Goal: Task Accomplishment & Management: Manage account settings

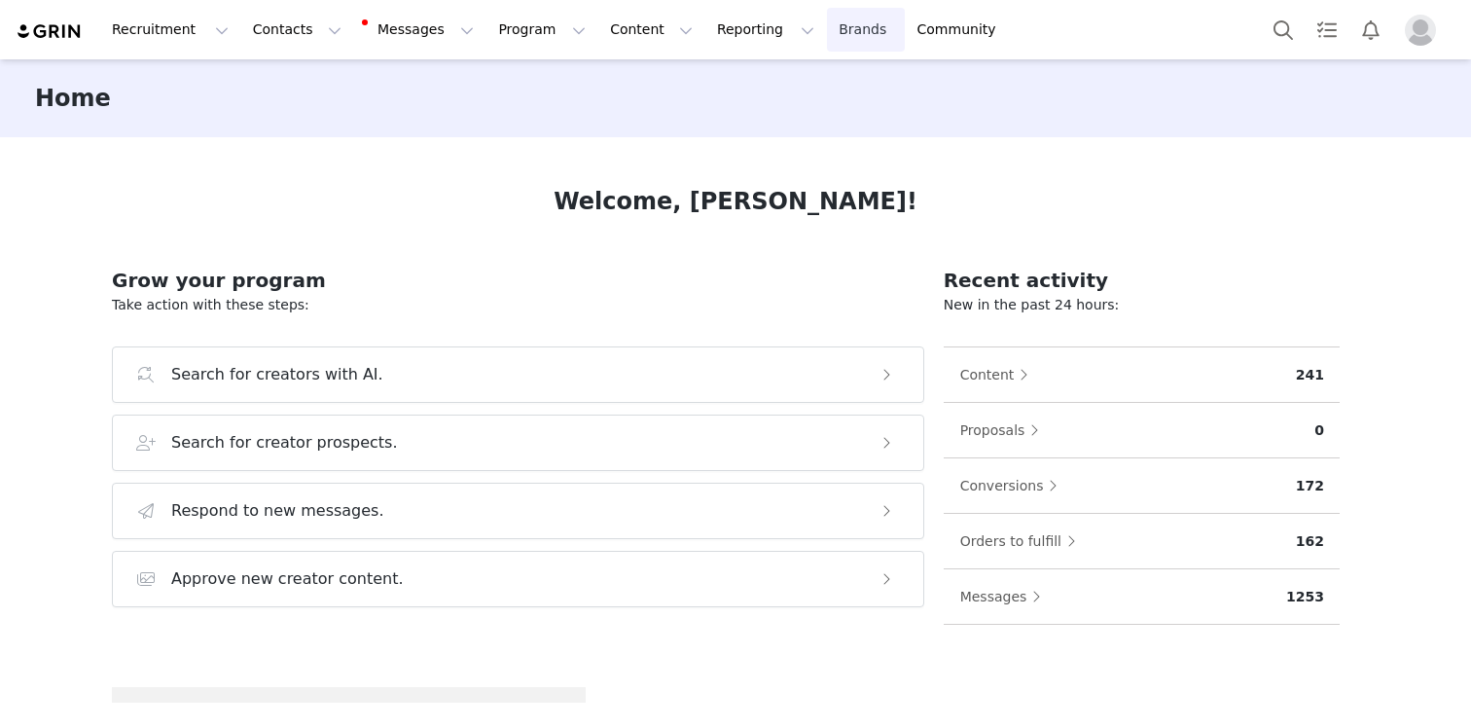
click at [827, 21] on link "Brands Brands" at bounding box center [865, 30] width 77 height 44
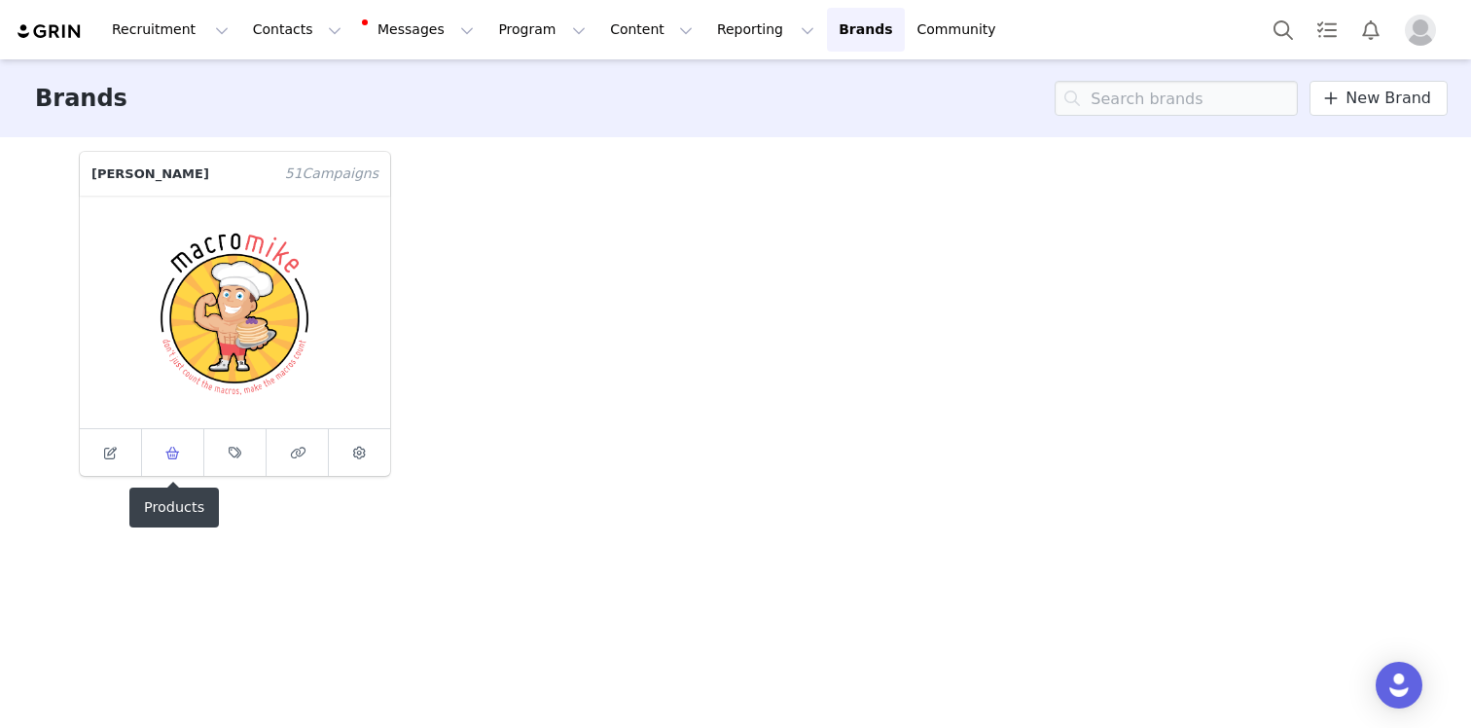
click at [180, 465] on link at bounding box center [173, 452] width 62 height 47
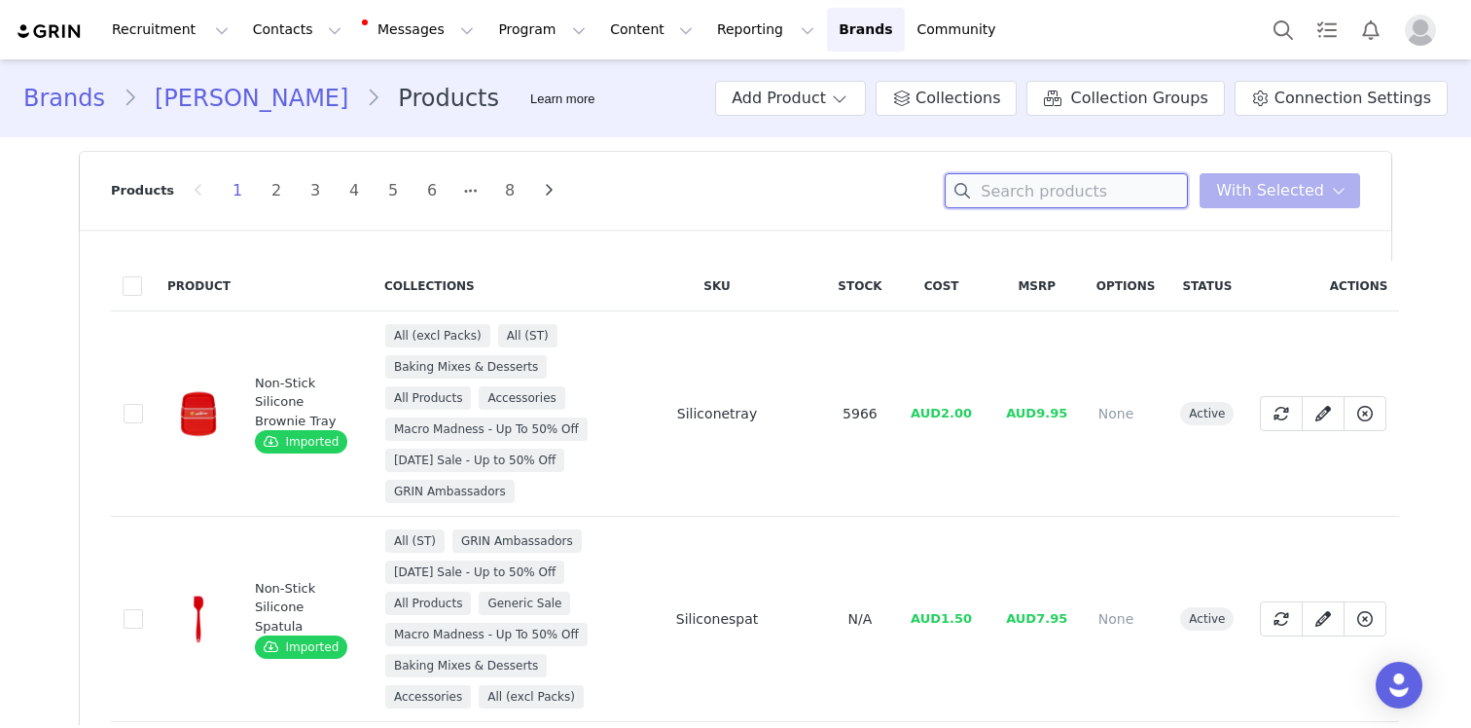
click at [1094, 194] on input at bounding box center [1066, 190] width 243 height 35
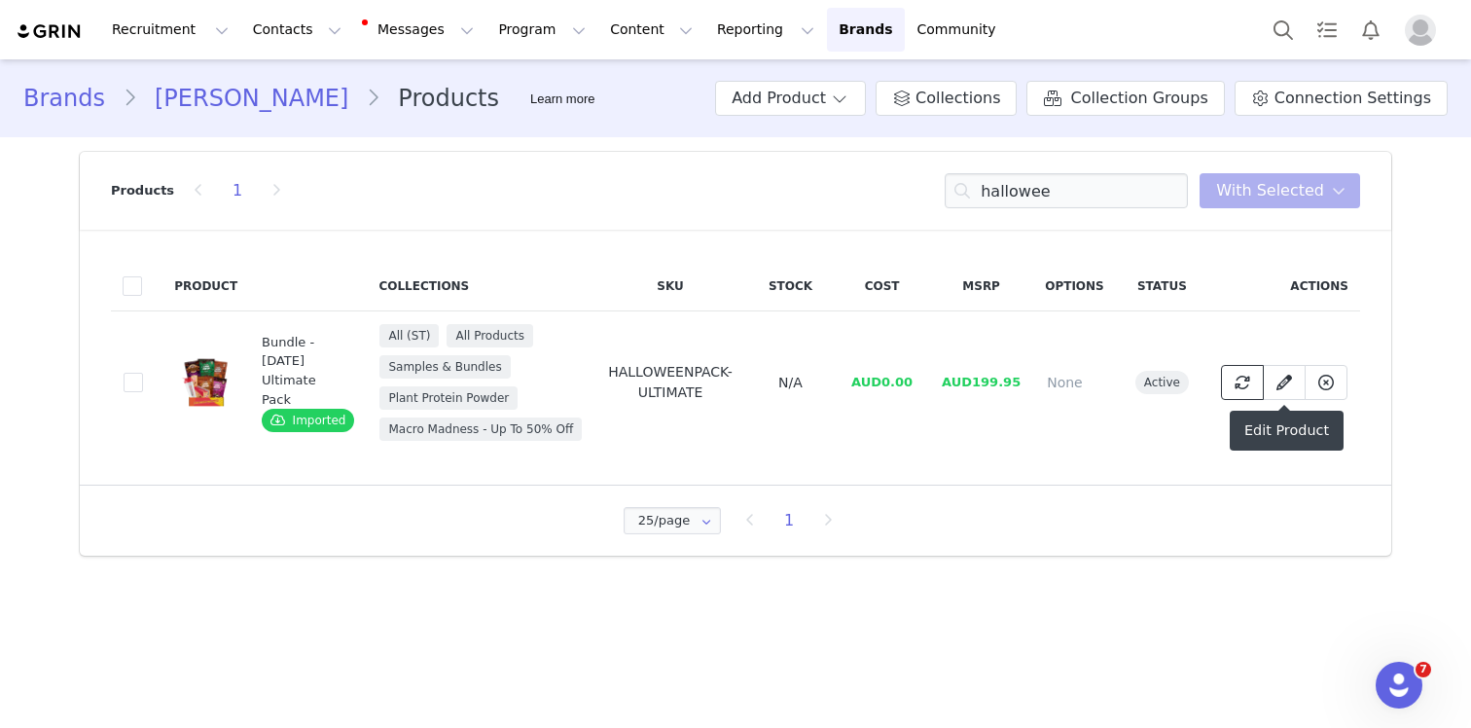
click at [1236, 369] on button at bounding box center [1242, 382] width 43 height 35
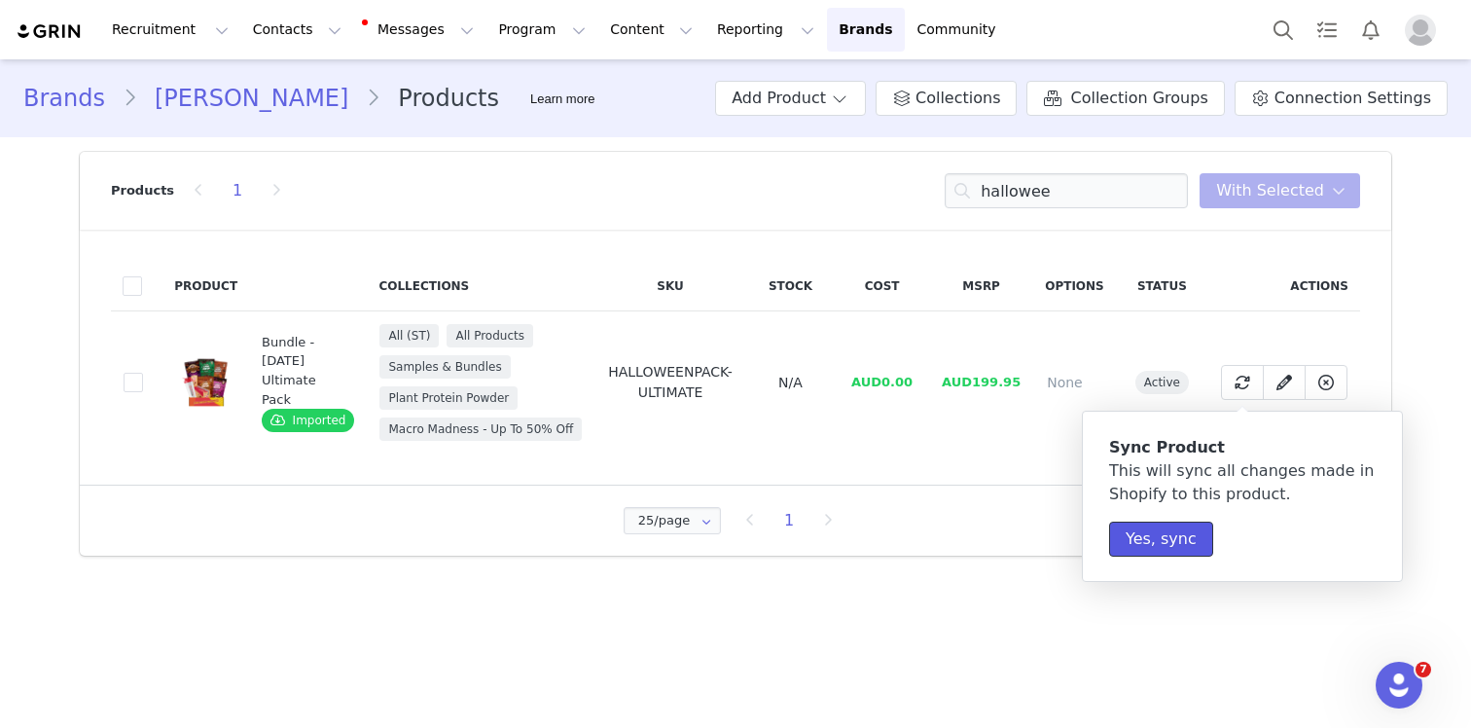
click at [1182, 545] on button "Yes, sync" at bounding box center [1161, 539] width 104 height 35
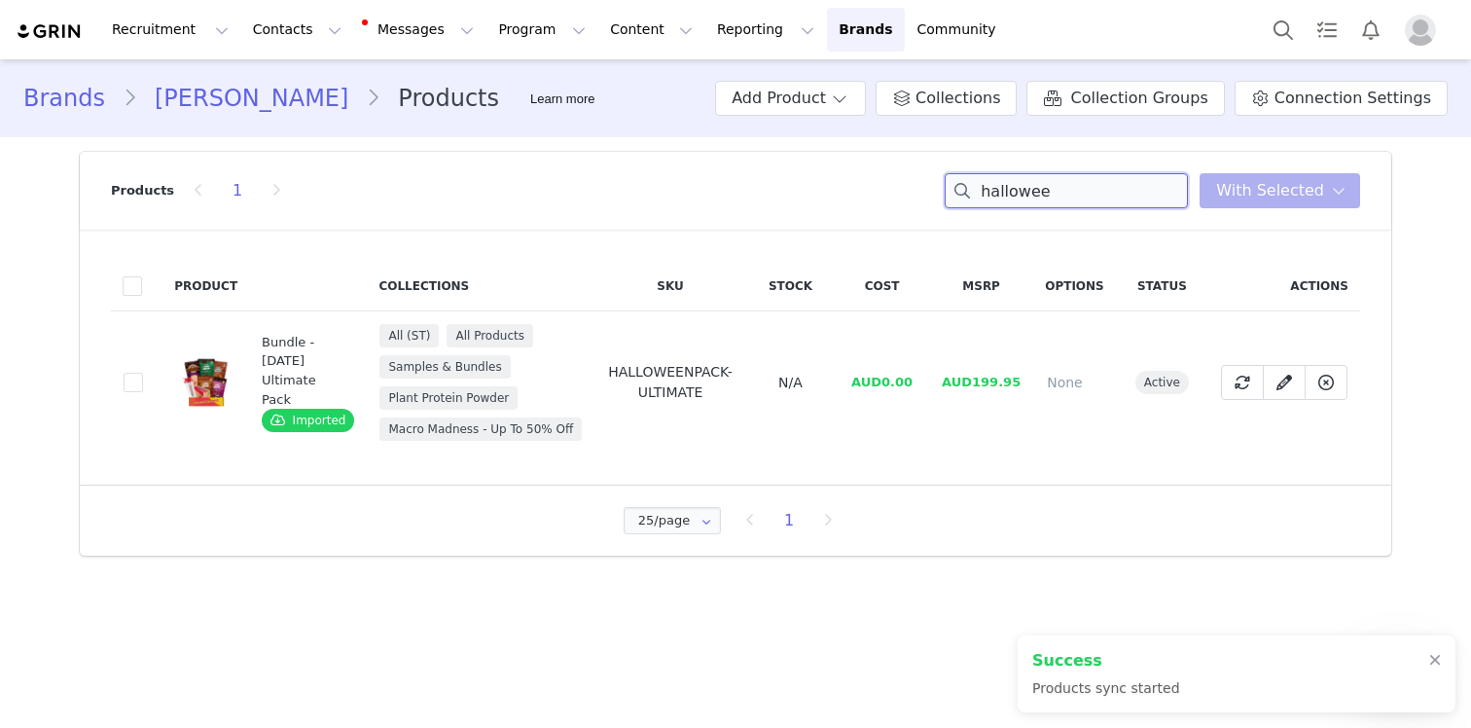
click at [1153, 193] on input "hallowee" at bounding box center [1066, 190] width 243 height 35
paste input "HALLOWEENPACK-ULTIMATE"
type input "HALLOWEENPACK-ULTIMATE"
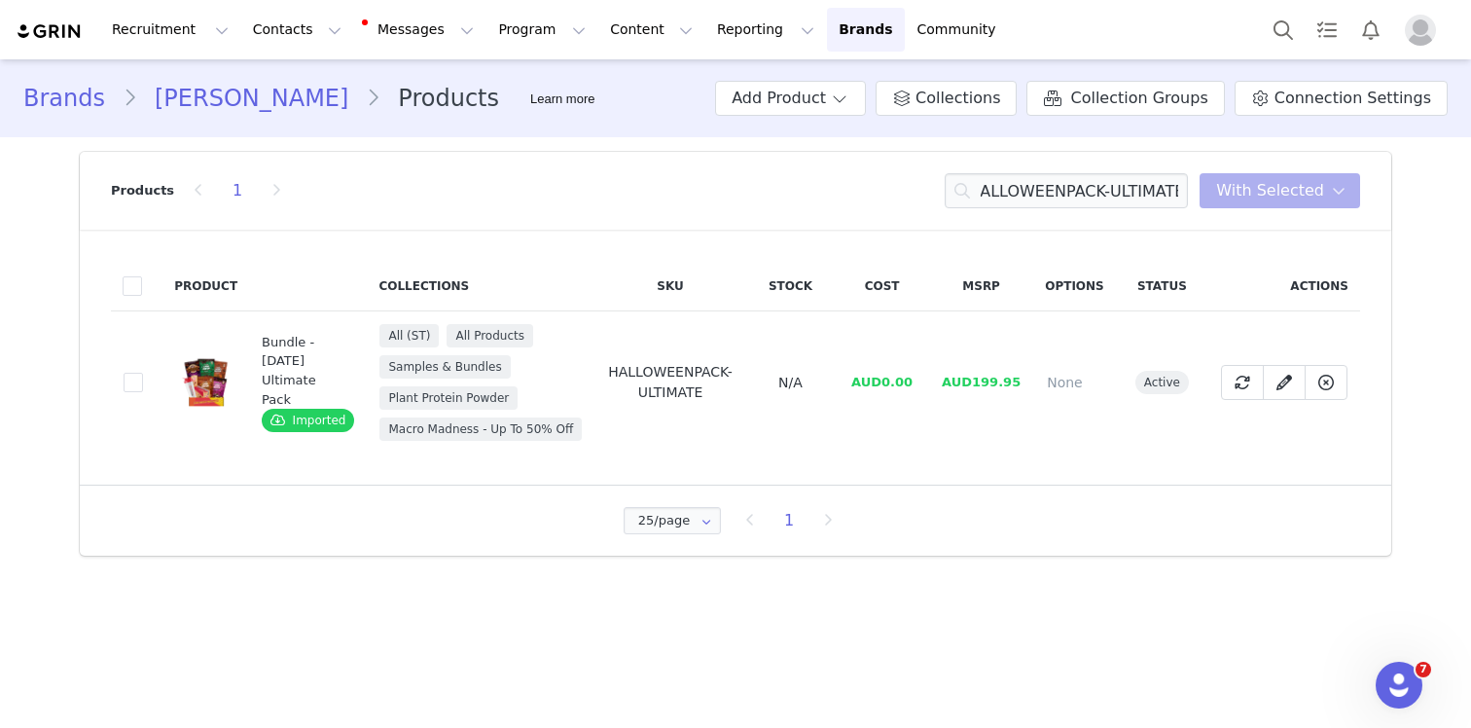
scroll to position [0, 0]
click at [268, 353] on div "Bundle - [DATE] Ultimate Pack" at bounding box center [304, 371] width 84 height 76
click at [1329, 390] on span at bounding box center [1326, 382] width 23 height 23
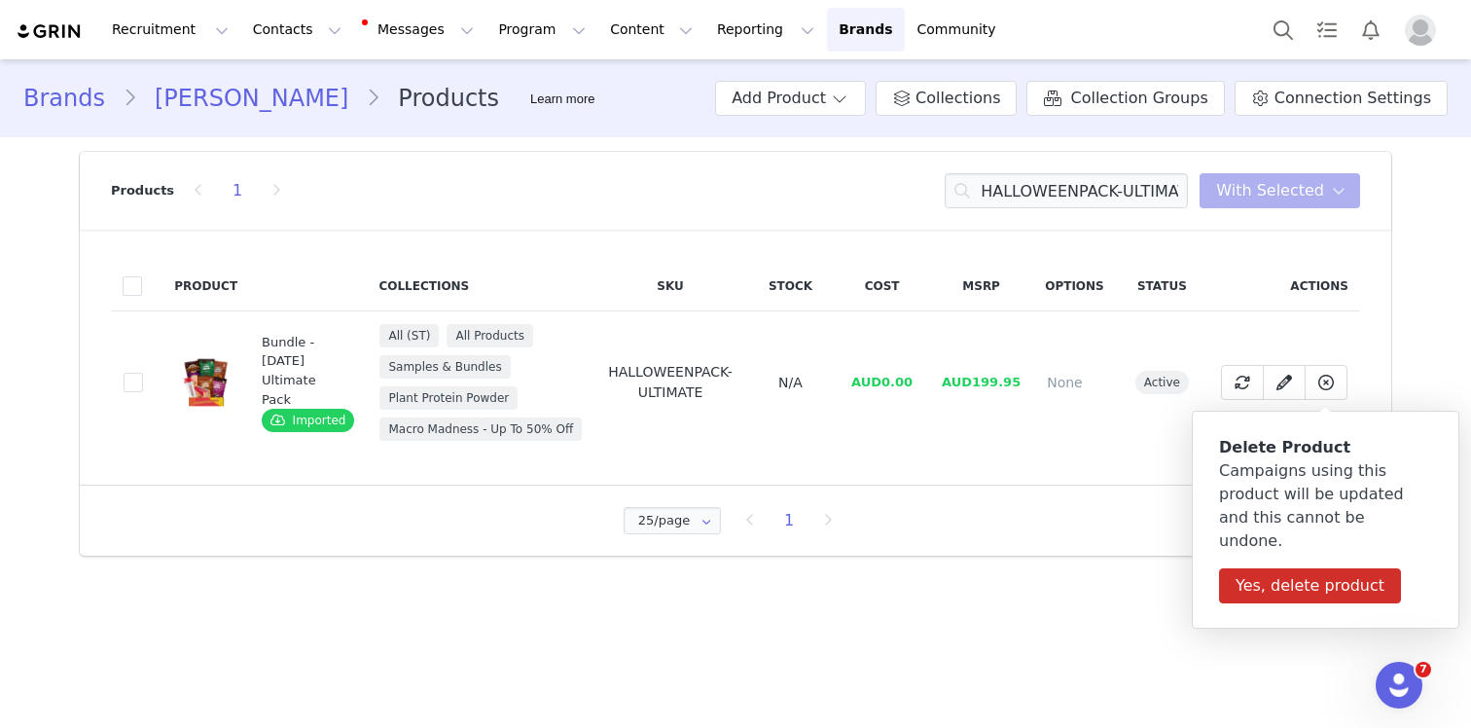
click at [1083, 568] on section "Products 1 HALLOWEENPACK-ULTIMATE You have 0 product s selected Add to Collecti…" at bounding box center [735, 353] width 1341 height 433
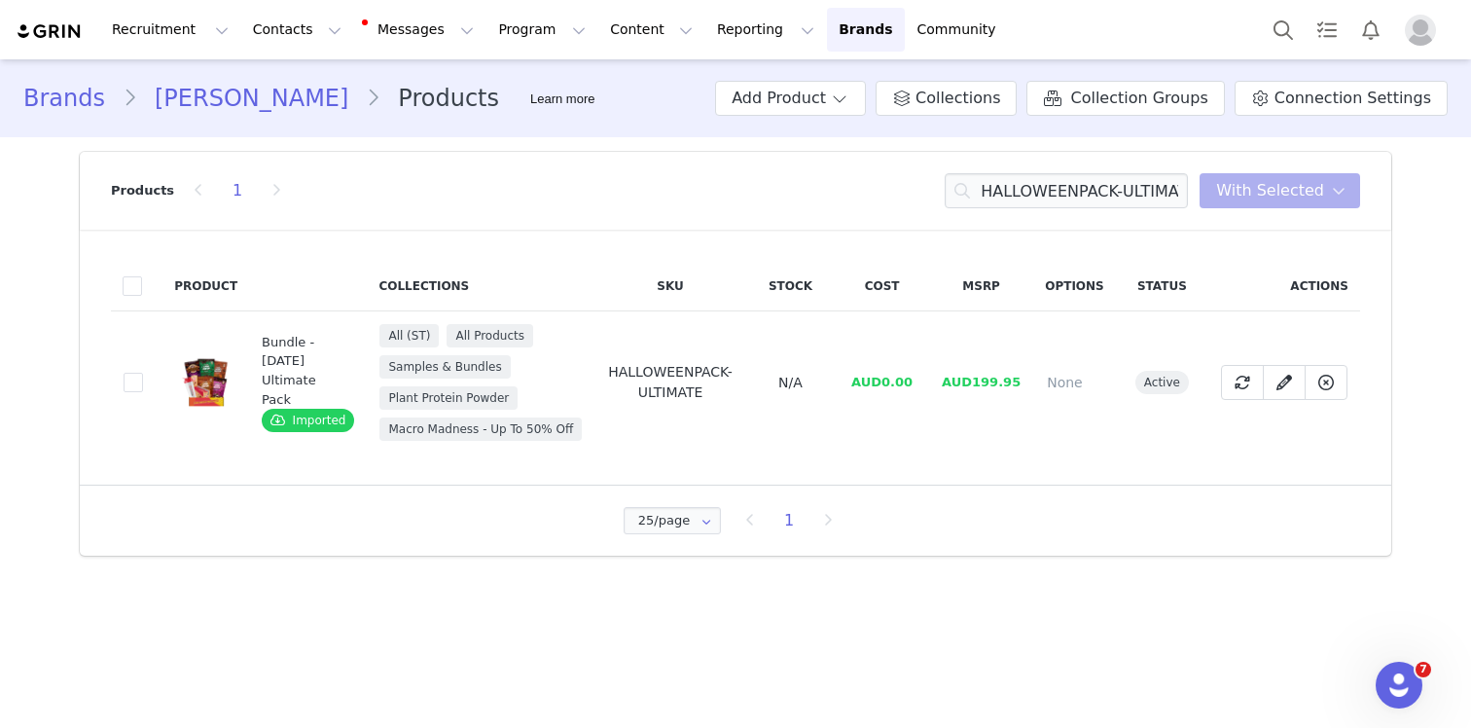
click at [276, 382] on div "Bundle - [DATE] Ultimate Pack" at bounding box center [304, 371] width 84 height 76
click at [211, 380] on img at bounding box center [206, 382] width 58 height 58
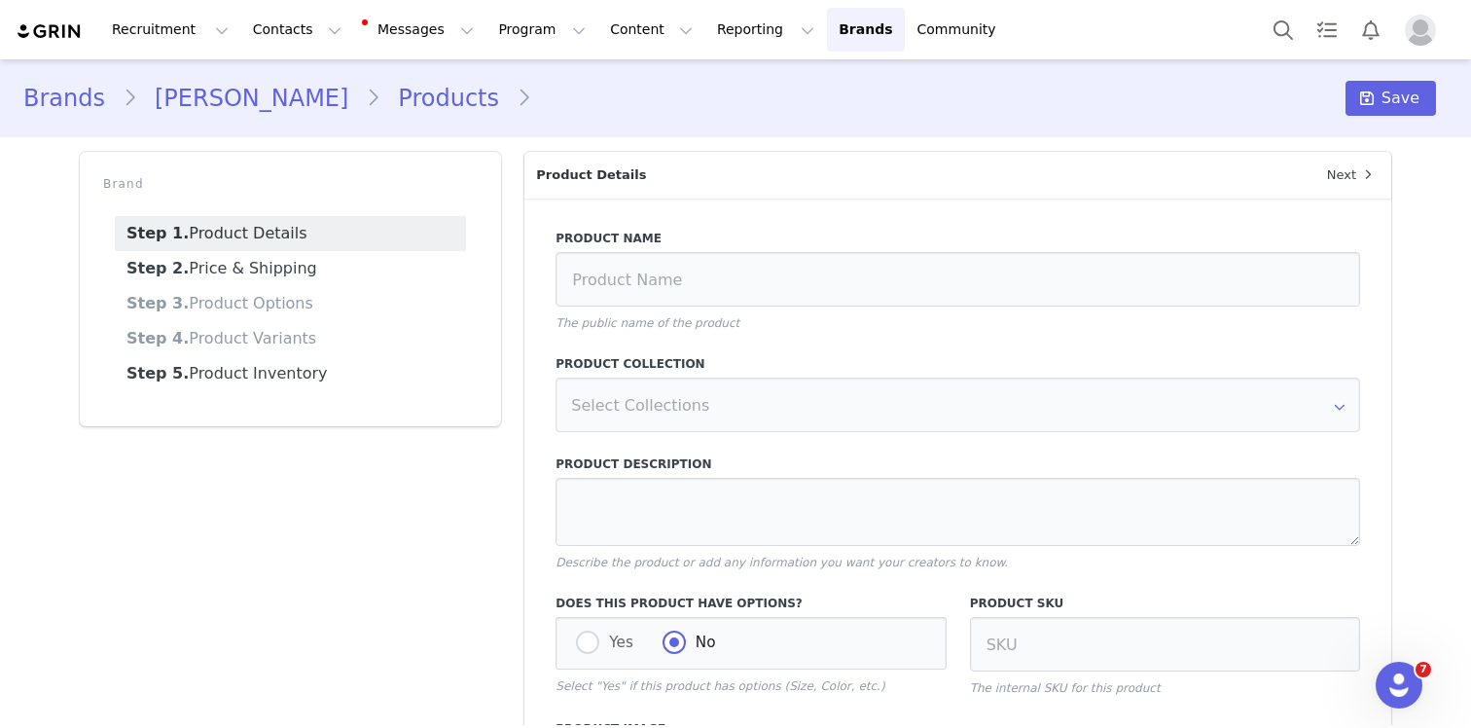
type input "[DATE] Mega Box"
type input "HALLOWEENPACK-ULTIMATE"
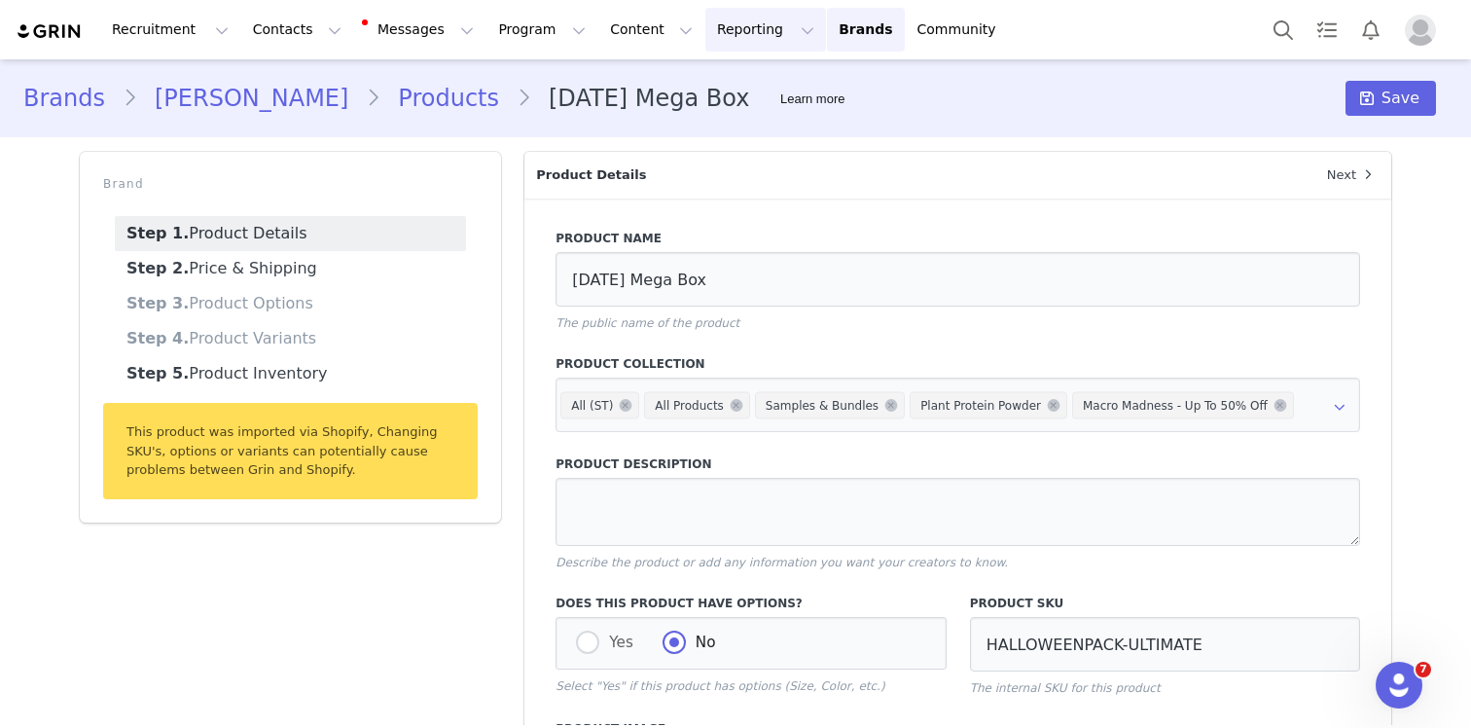
click at [720, 31] on button "Reporting Reporting" at bounding box center [765, 30] width 121 height 44
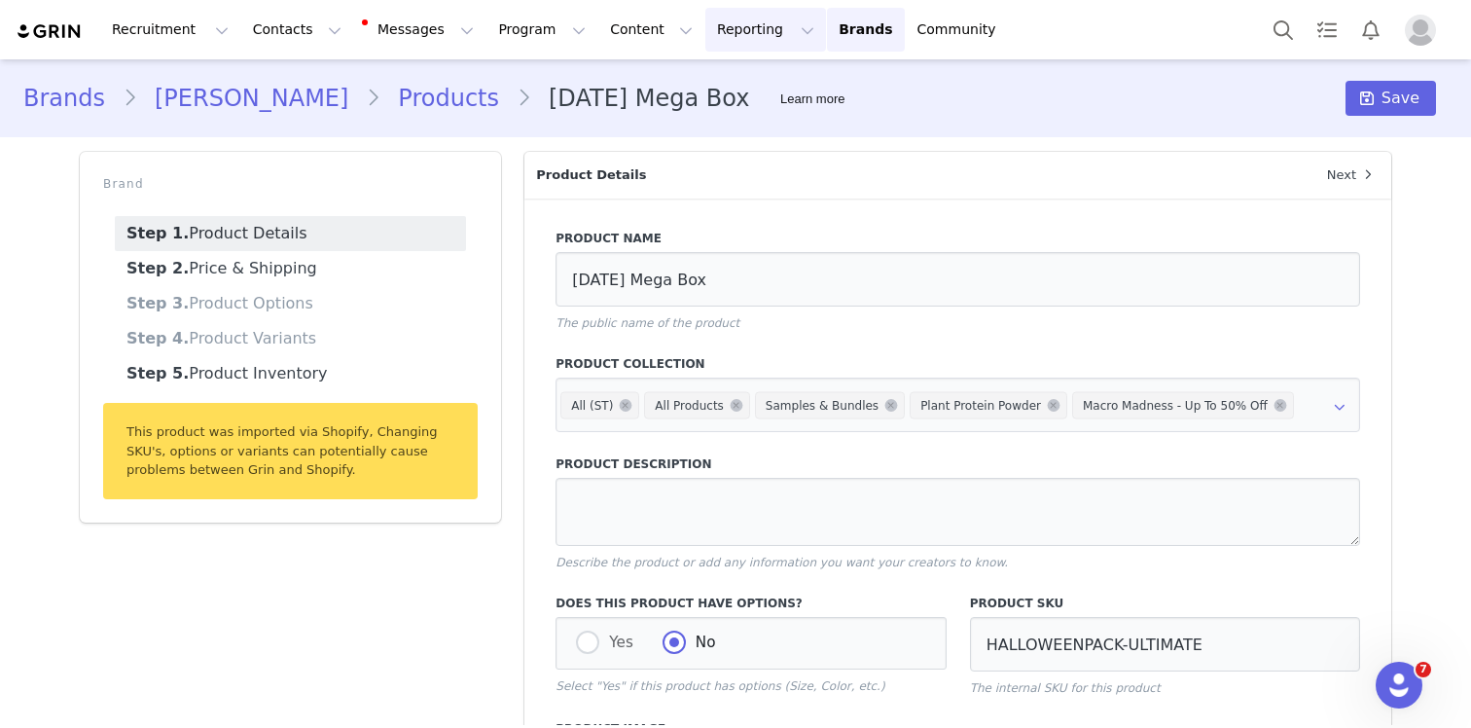
click at [720, 31] on button "Reporting Reporting" at bounding box center [765, 30] width 121 height 44
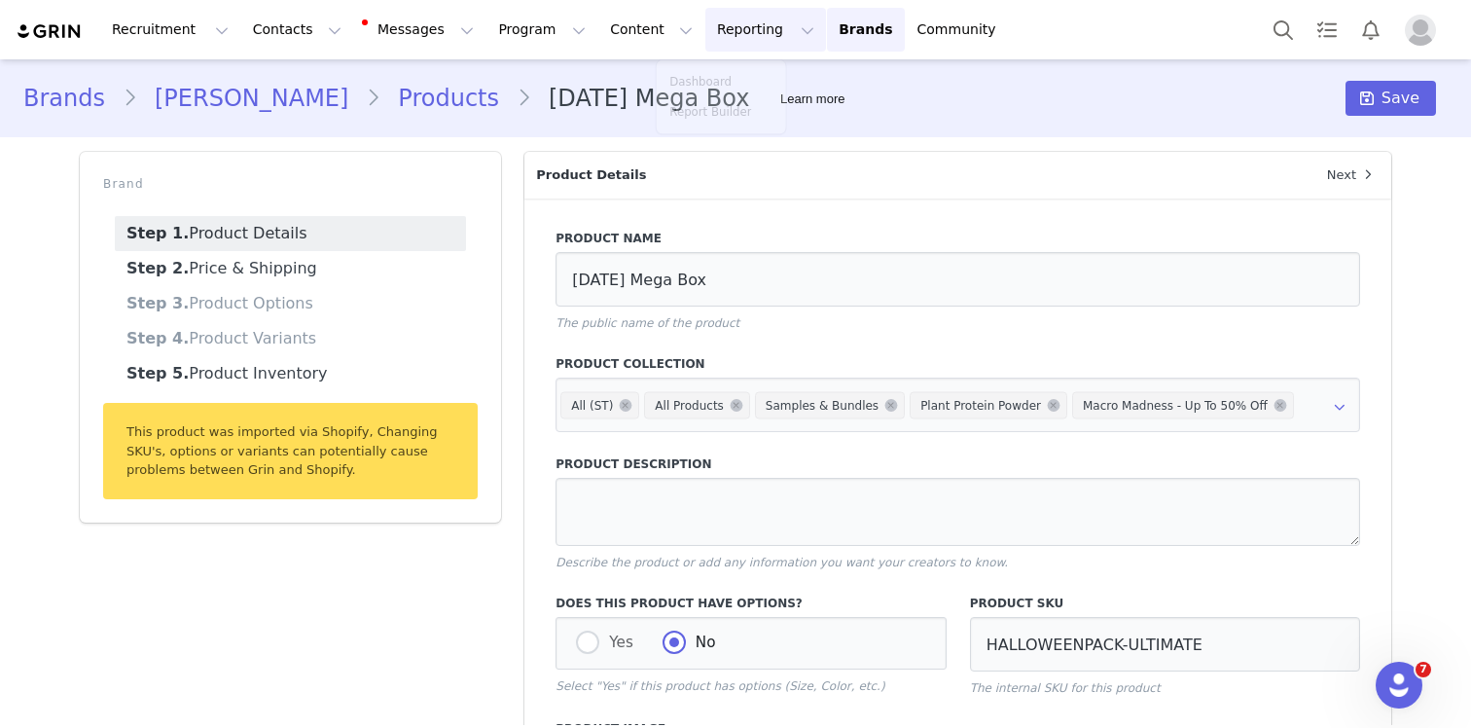
click at [720, 31] on button "Reporting Reporting" at bounding box center [765, 30] width 121 height 44
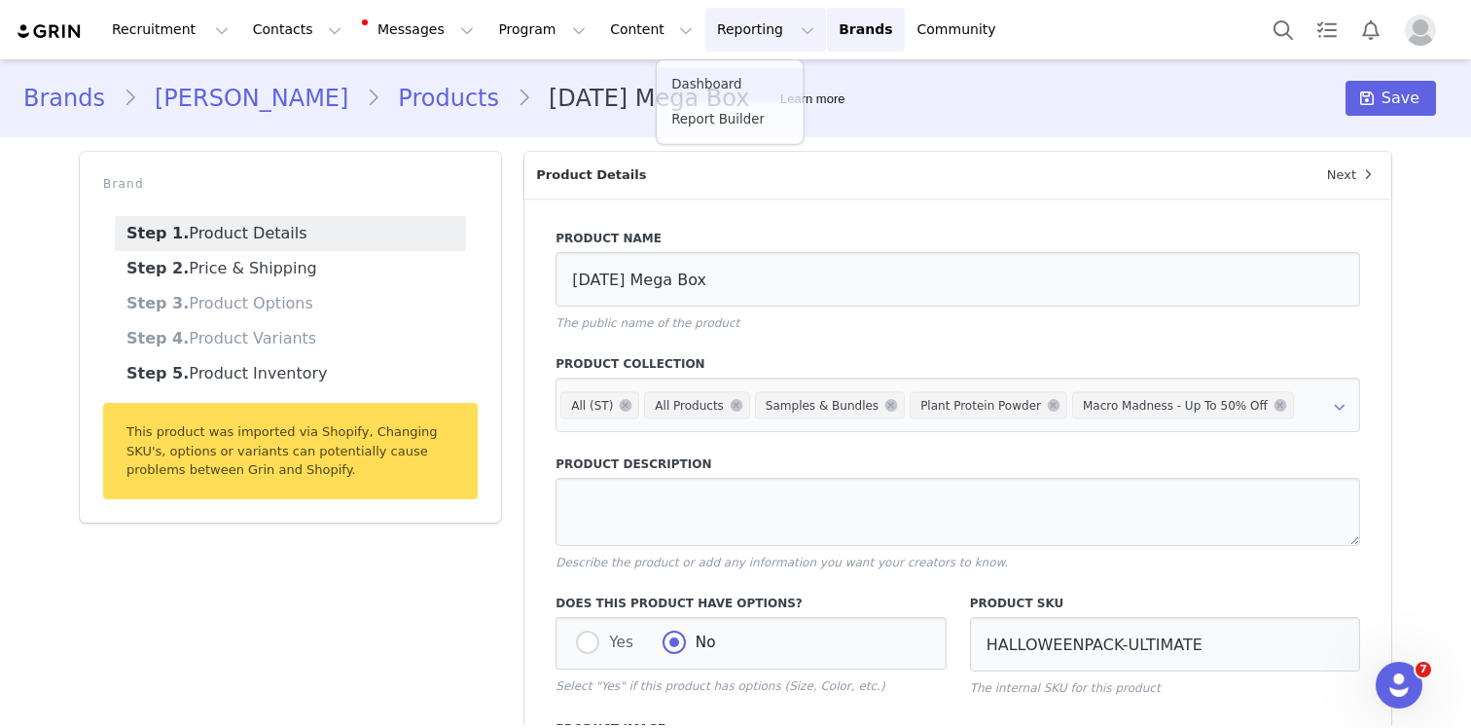
click at [720, 31] on button "Reporting Reporting" at bounding box center [765, 30] width 121 height 44
click at [598, 26] on button "Content Content" at bounding box center [651, 30] width 106 height 44
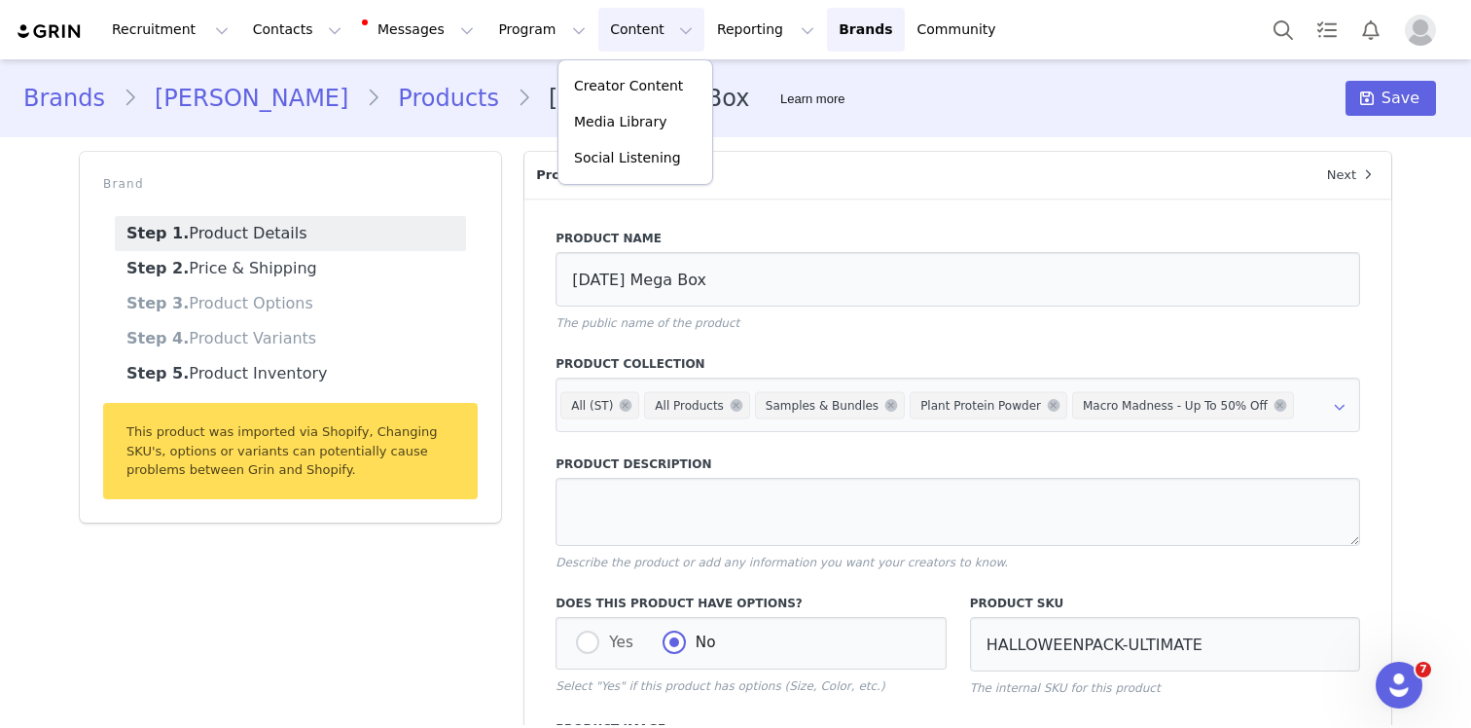
click at [598, 26] on button "Content Content" at bounding box center [651, 30] width 106 height 44
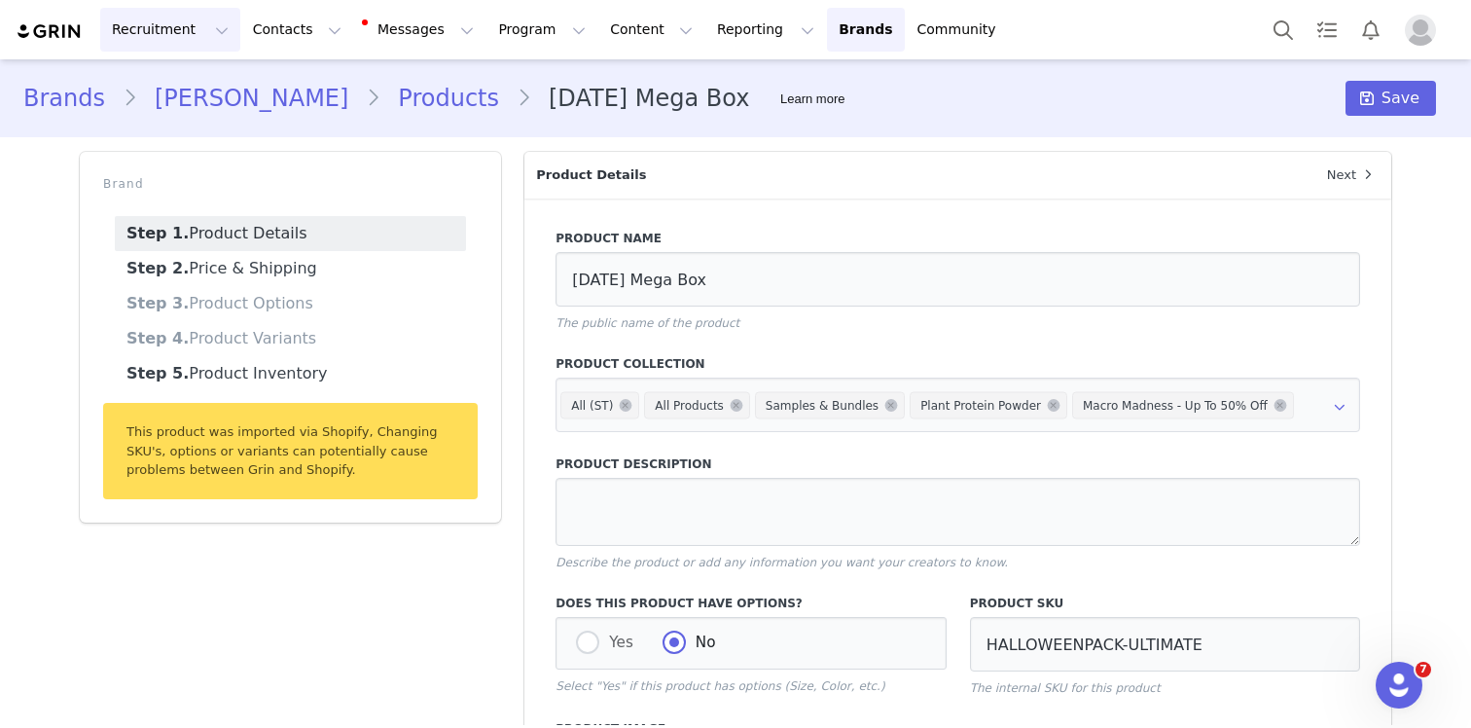
click at [162, 23] on button "Recruitment Recruitment" at bounding box center [170, 30] width 140 height 44
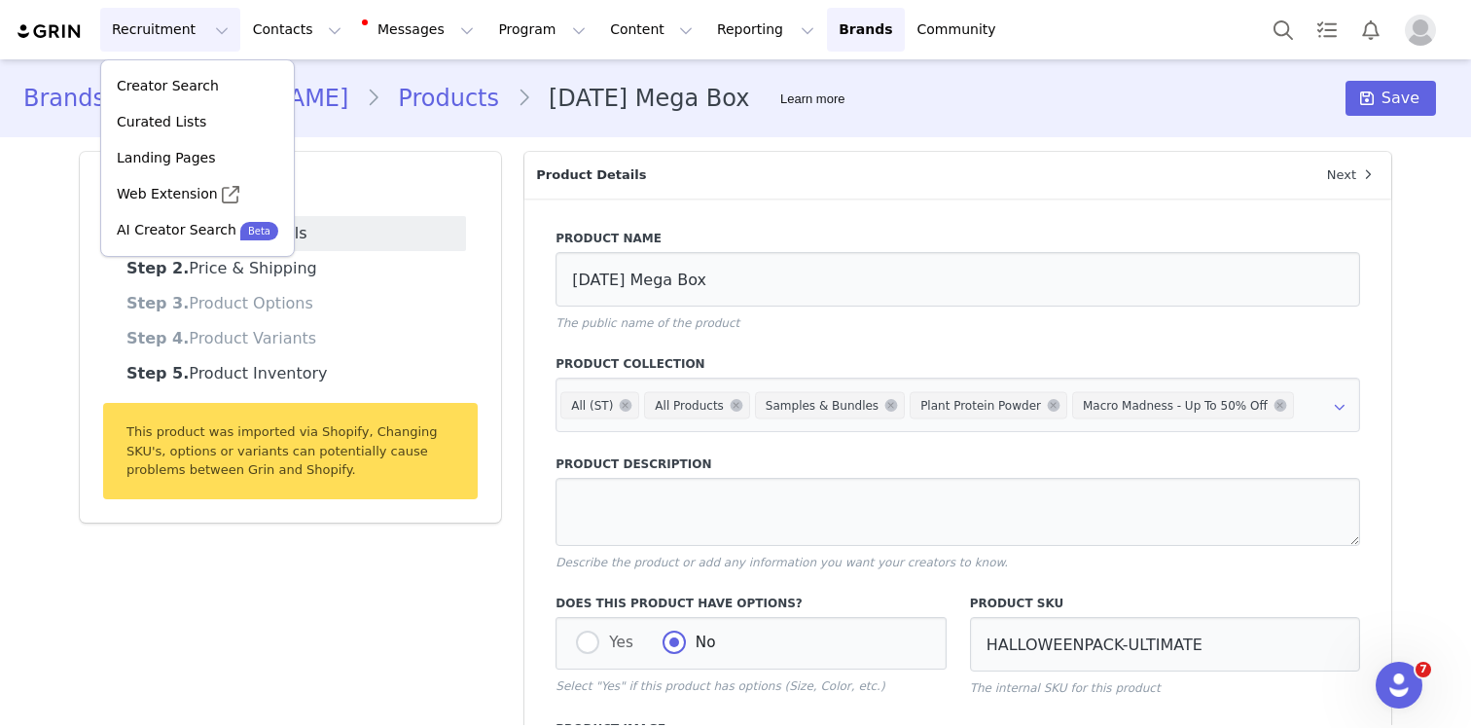
click at [162, 23] on button "Recruitment Recruitment" at bounding box center [170, 30] width 140 height 44
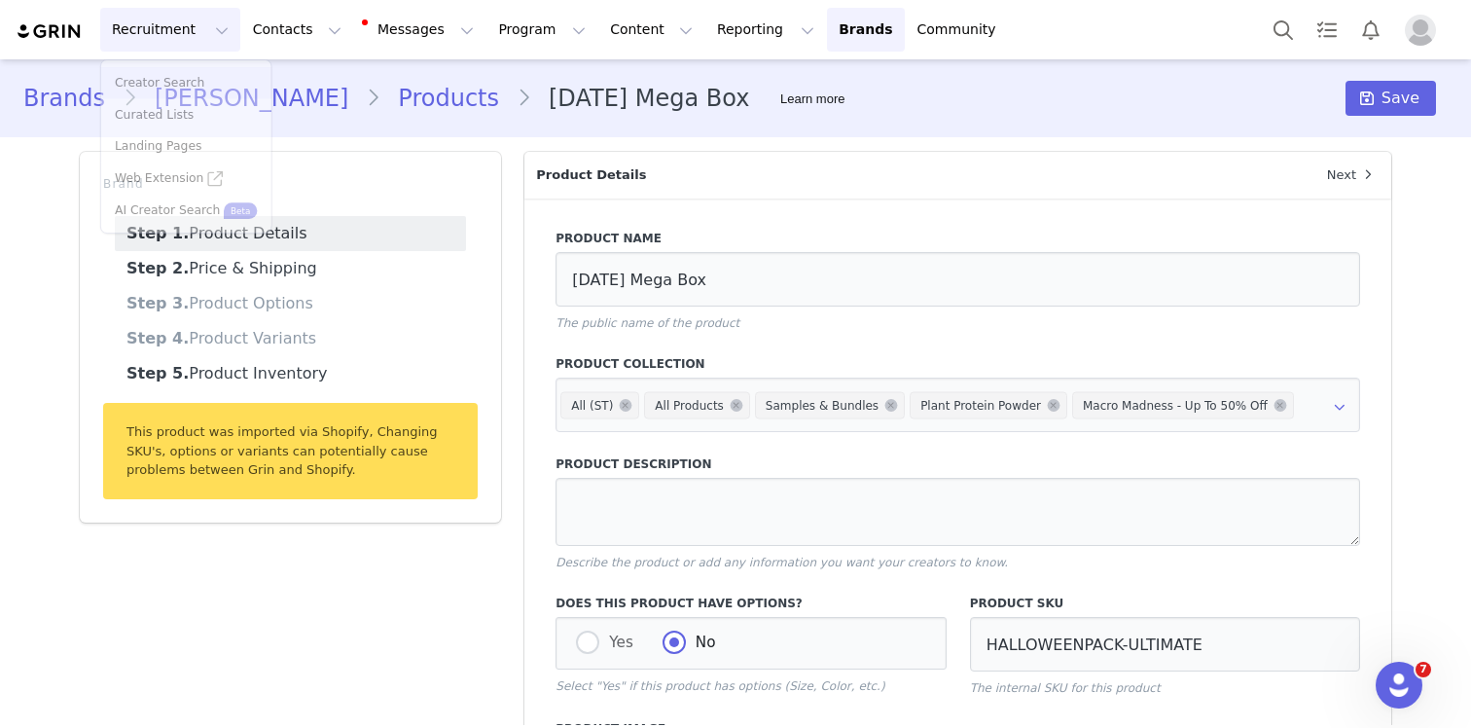
click at [162, 23] on button "Recruitment Recruitment" at bounding box center [170, 30] width 140 height 44
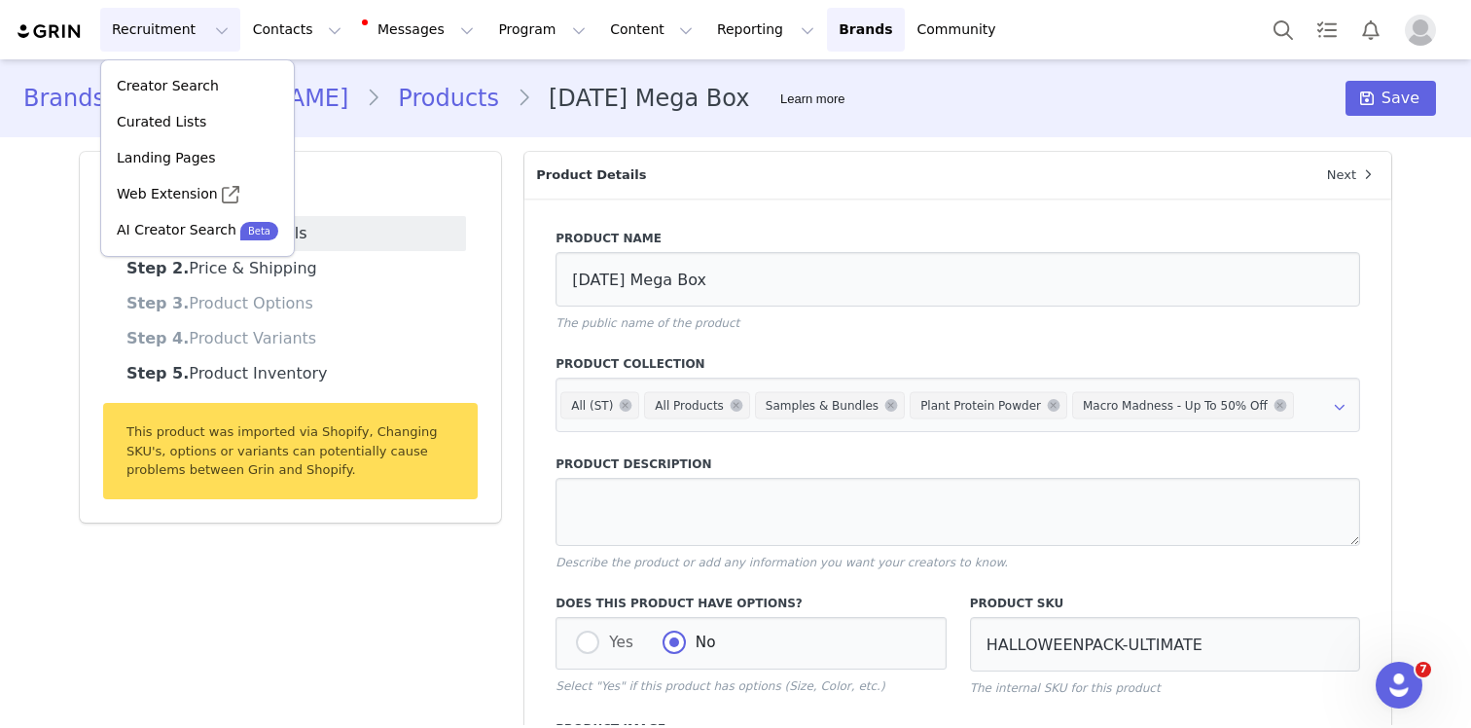
click at [169, 27] on button "Recruitment Recruitment" at bounding box center [170, 30] width 140 height 44
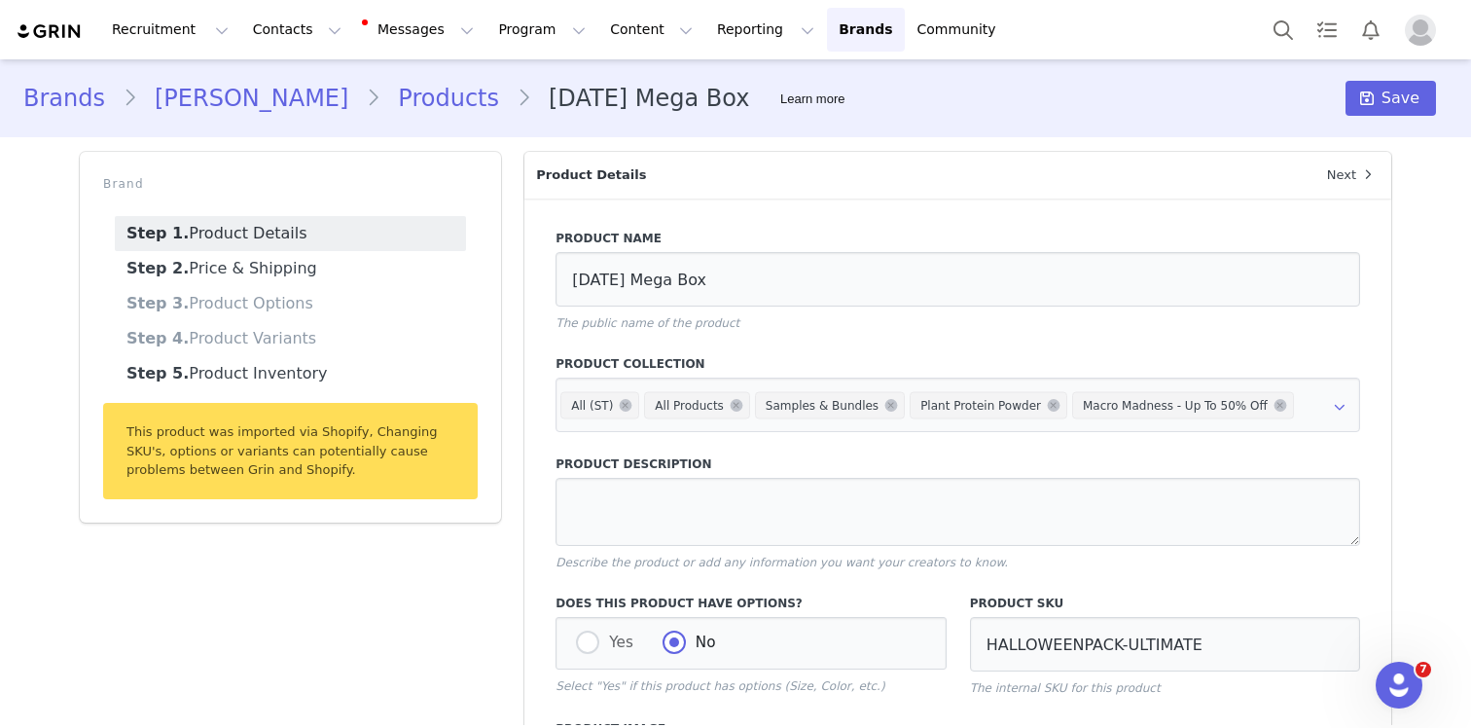
click at [380, 91] on link "Products" at bounding box center [448, 98] width 136 height 35
